Goal: Task Accomplishment & Management: Manage account settings

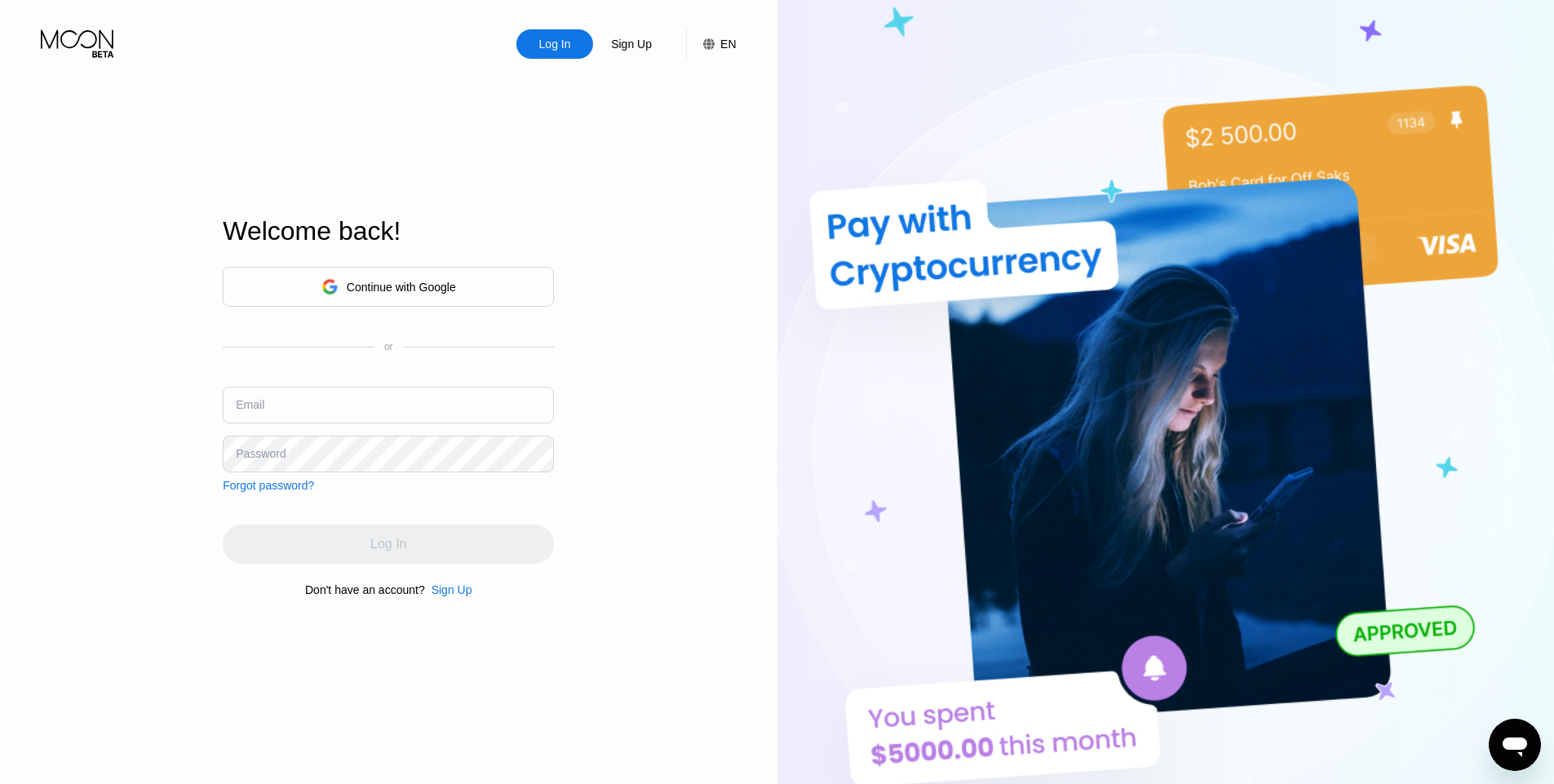
click at [405, 401] on input "text" at bounding box center [388, 405] width 331 height 37
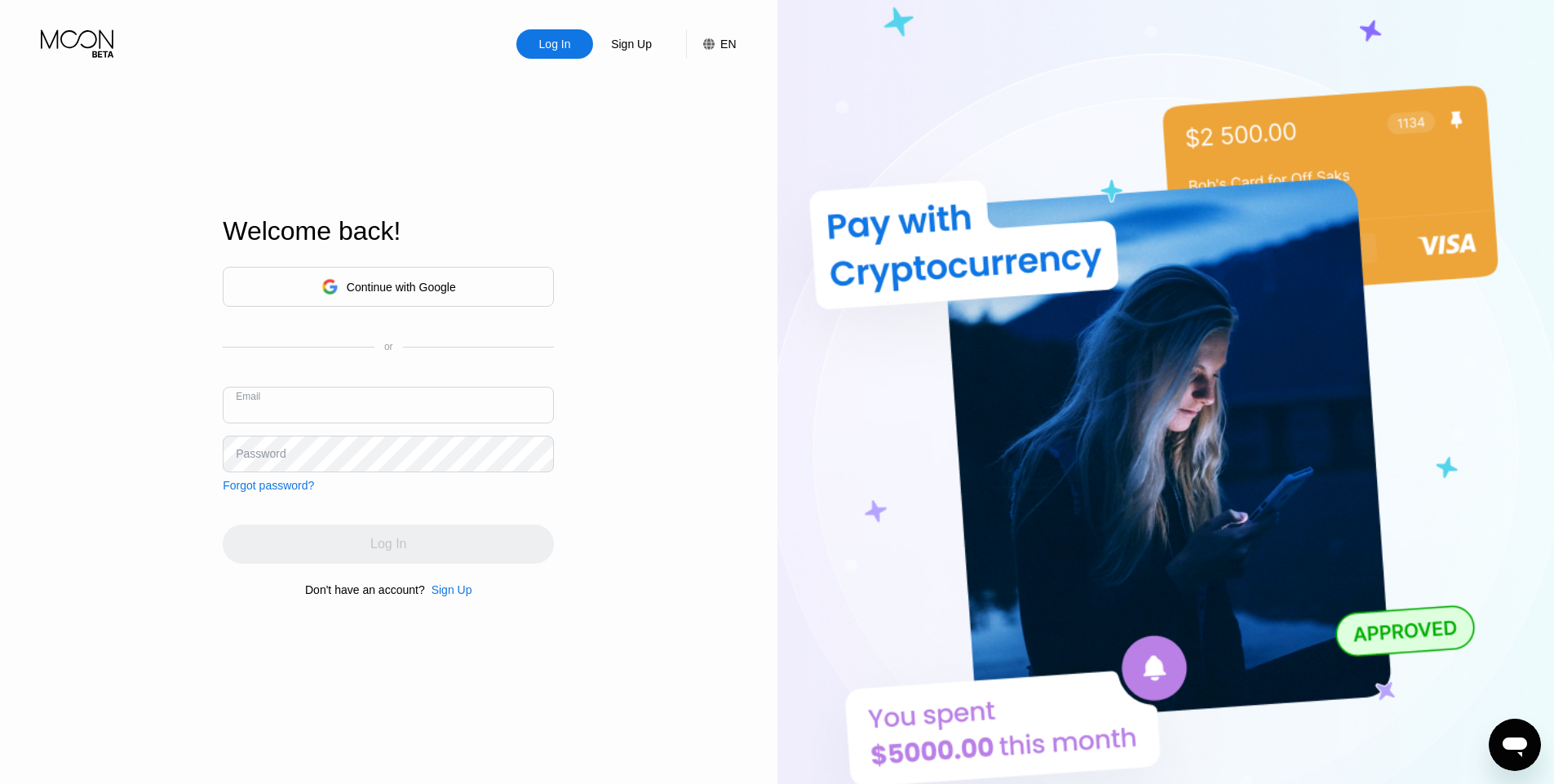
click at [405, 401] on input "text" at bounding box center [388, 405] width 331 height 37
paste input "[PERSON_NAME][EMAIL_ADDRESS][DOMAIN_NAME]"
type input "[PERSON_NAME][EMAIL_ADDRESS][DOMAIN_NAME]"
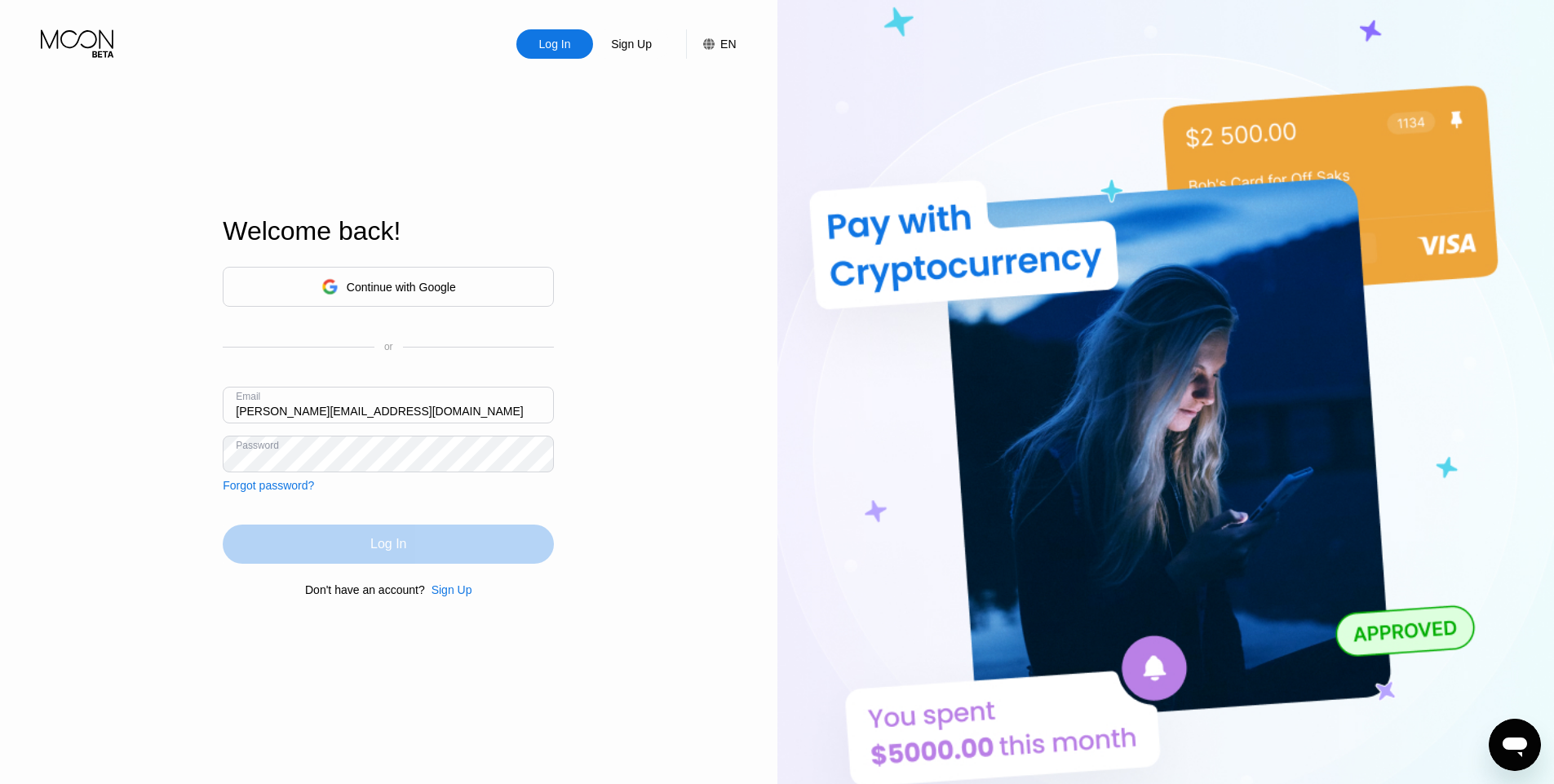
click at [312, 550] on div "Log In" at bounding box center [388, 544] width 331 height 40
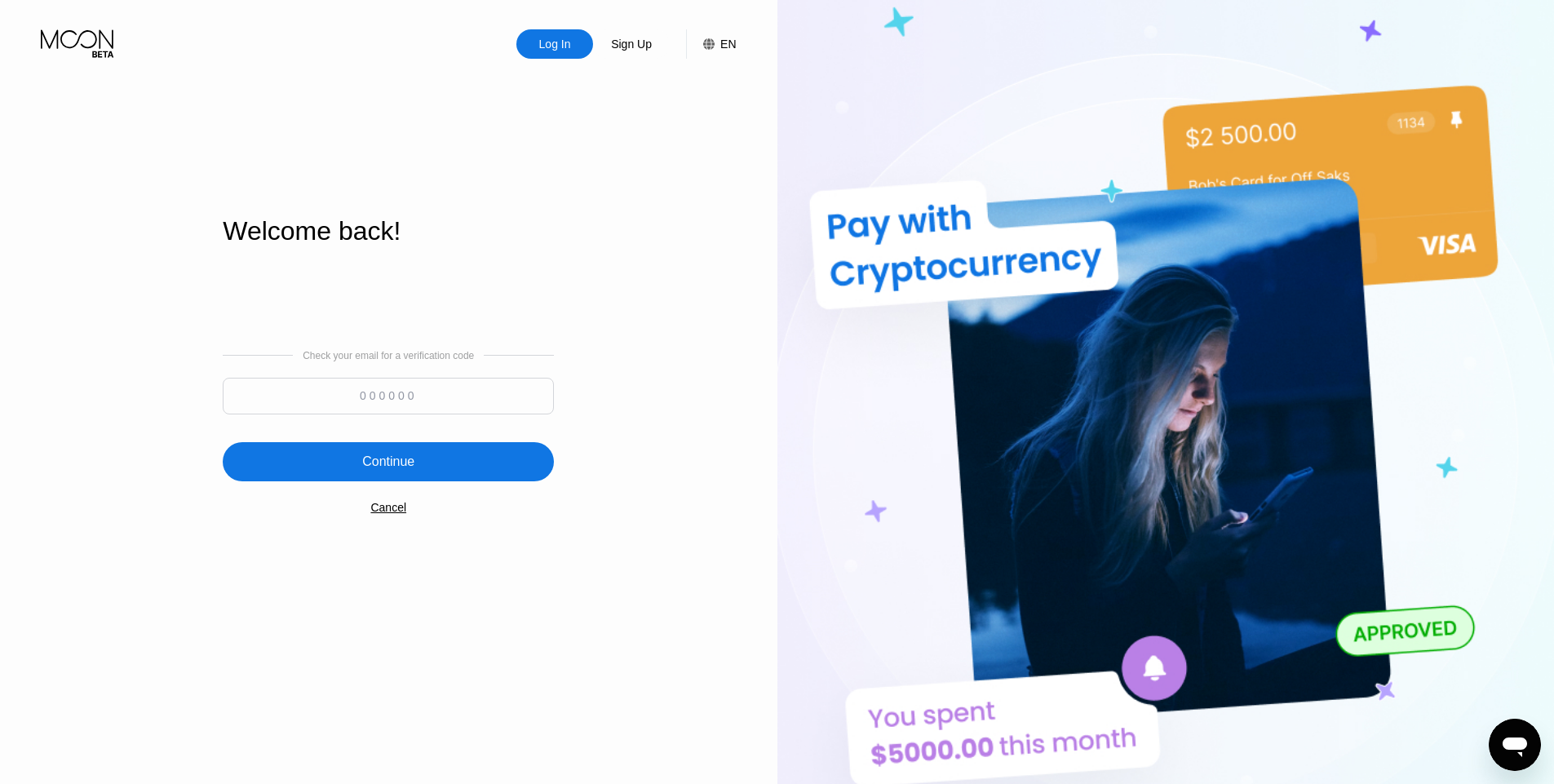
click at [336, 404] on input at bounding box center [388, 396] width 331 height 37
paste input "646628"
type input "646628"
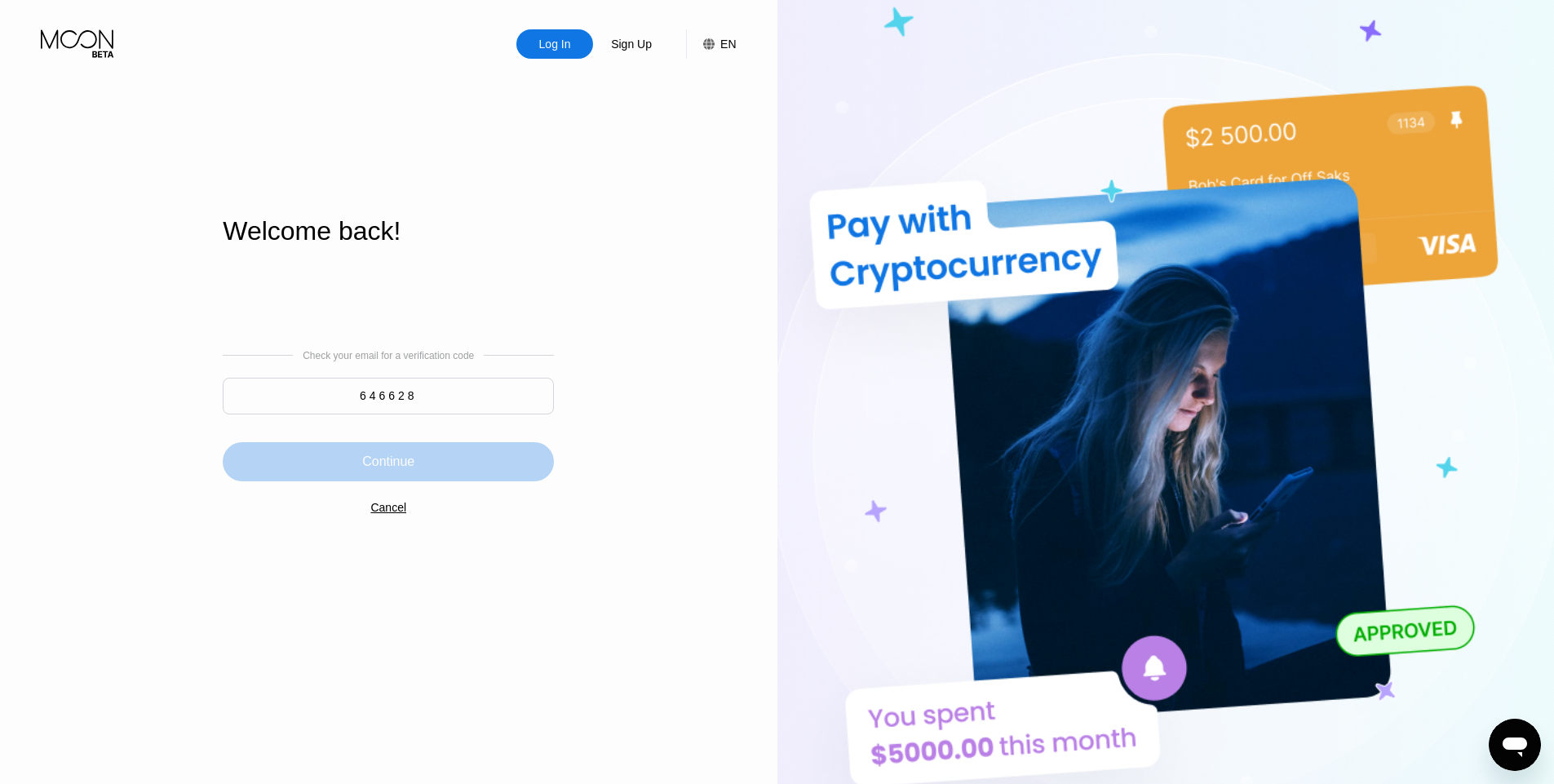
click at [343, 468] on div "Continue" at bounding box center [388, 462] width 331 height 40
